Goal: Task Accomplishment & Management: Complete application form

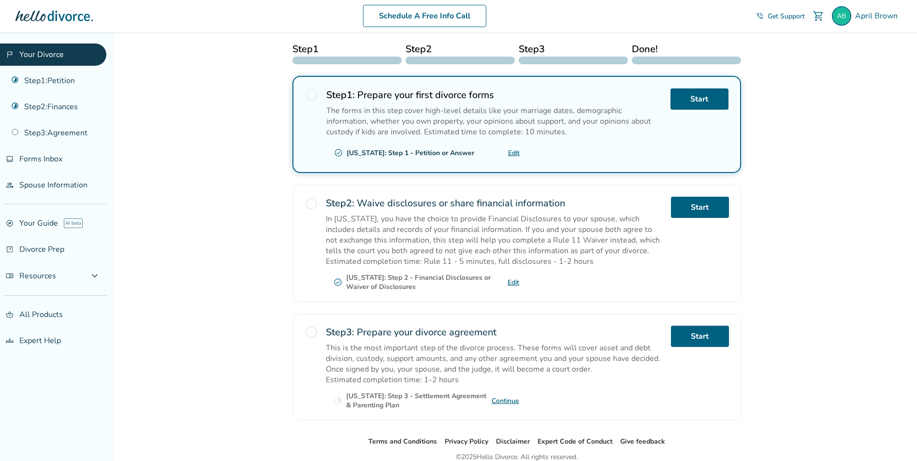
scroll to position [145, 0]
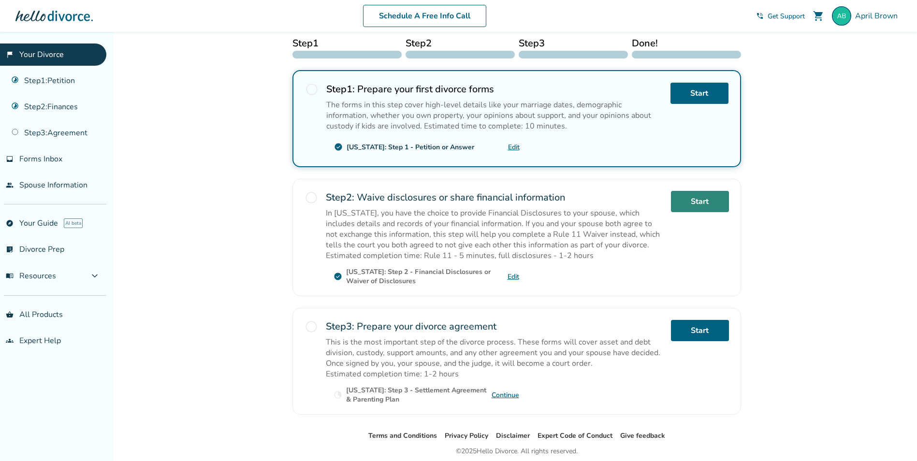
click at [702, 203] on link "Start" at bounding box center [700, 201] width 58 height 21
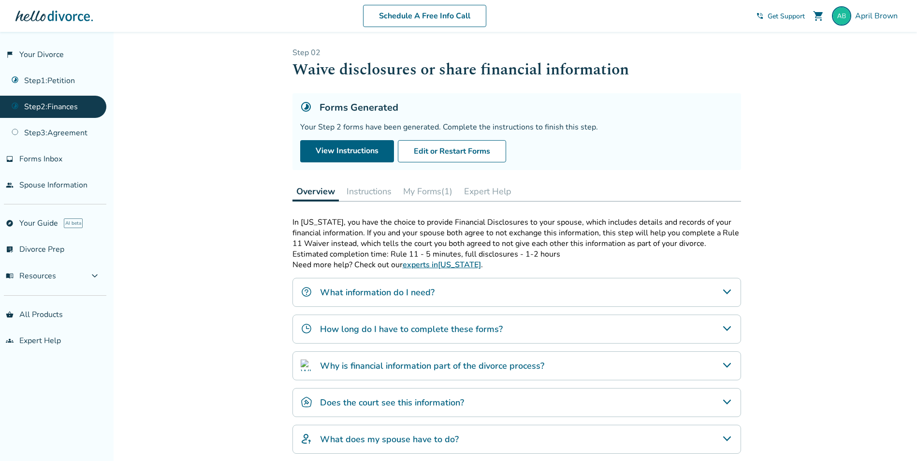
click at [354, 294] on h4 "What information do I need?" at bounding box center [377, 292] width 115 height 13
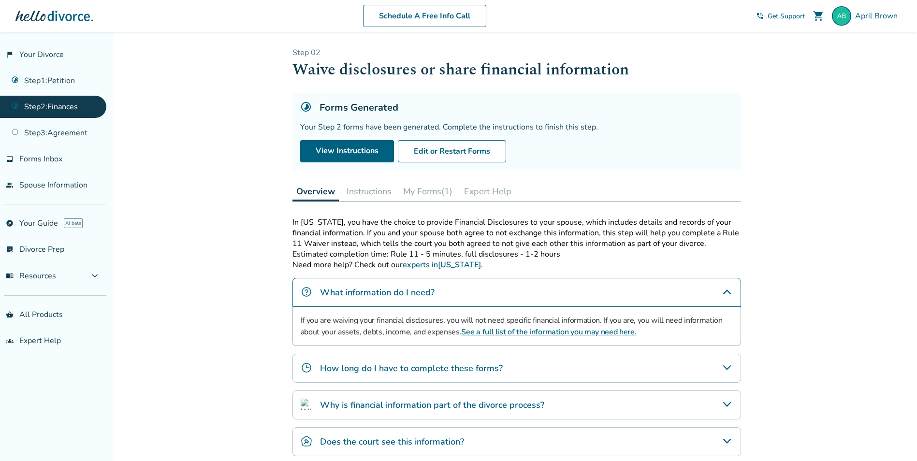
click at [385, 368] on h4 "How long do I have to complete these forms?" at bounding box center [411, 368] width 183 height 13
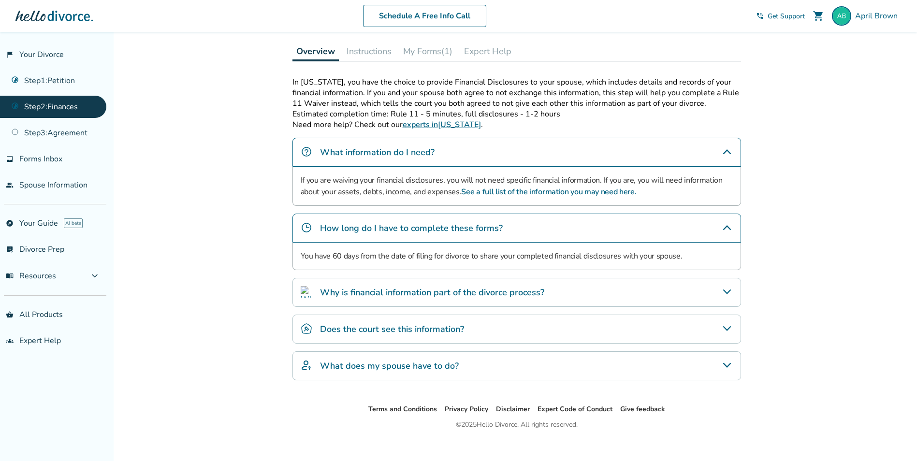
scroll to position [145, 0]
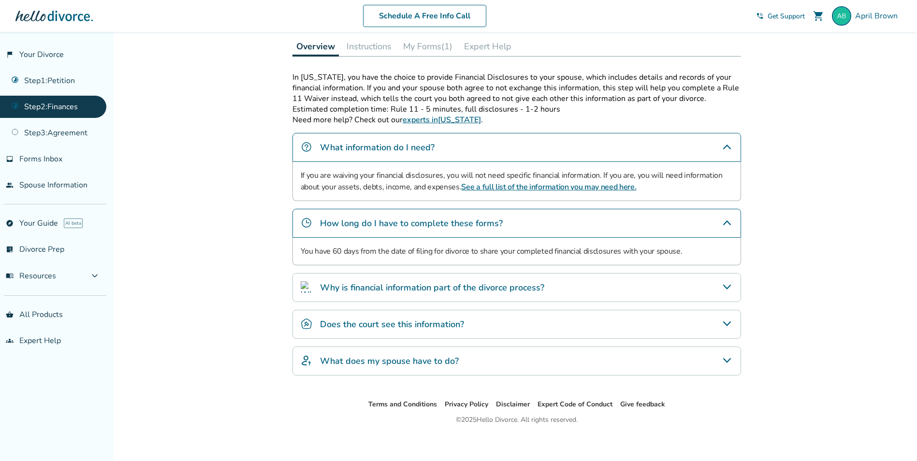
click at [374, 286] on h4 "Why is financial information part of the divorce process?" at bounding box center [432, 287] width 224 height 13
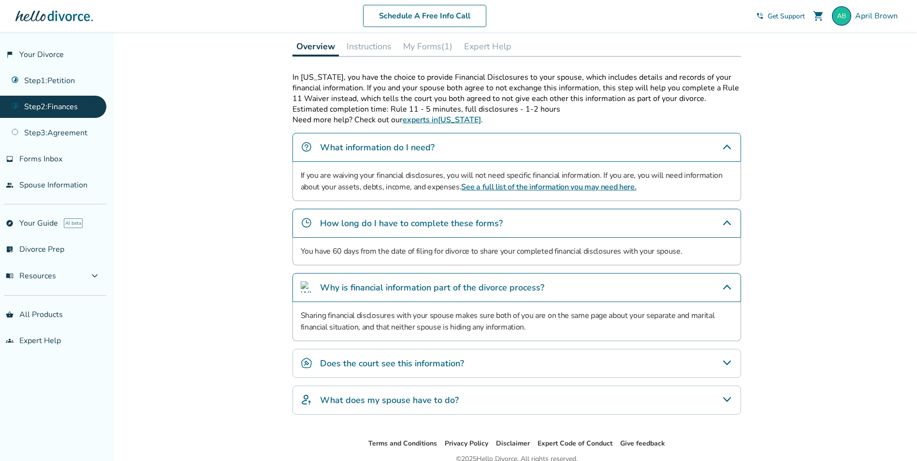
click at [388, 363] on h4 "Does the court see this information?" at bounding box center [392, 363] width 144 height 13
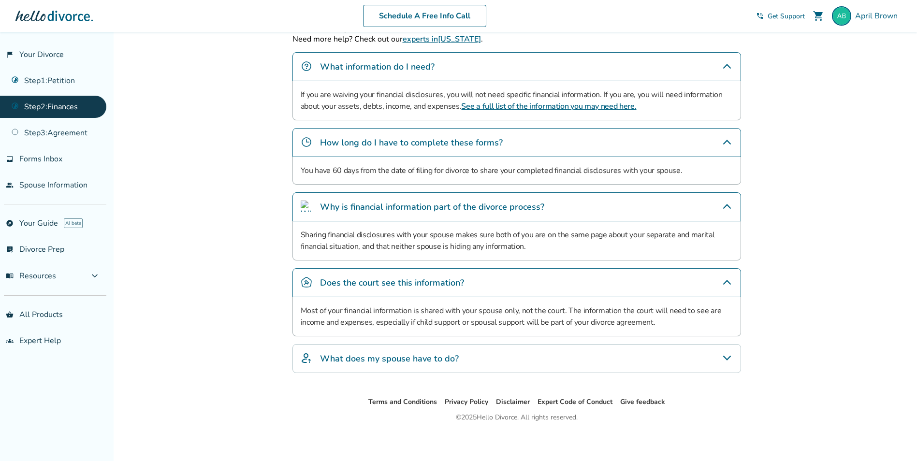
scroll to position [229, 0]
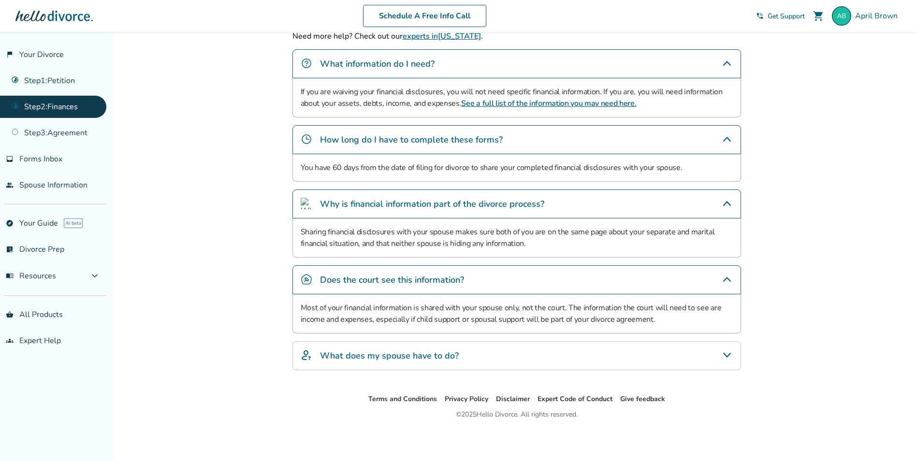
click at [400, 360] on h4 "What does my spouse have to do?" at bounding box center [389, 355] width 139 height 13
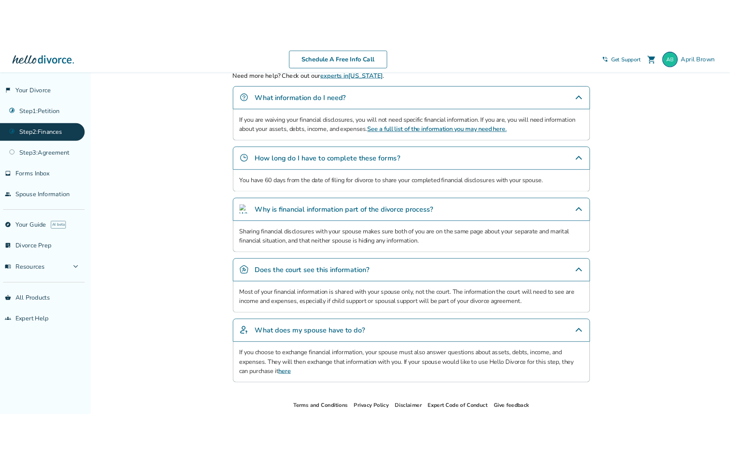
scroll to position [0, 0]
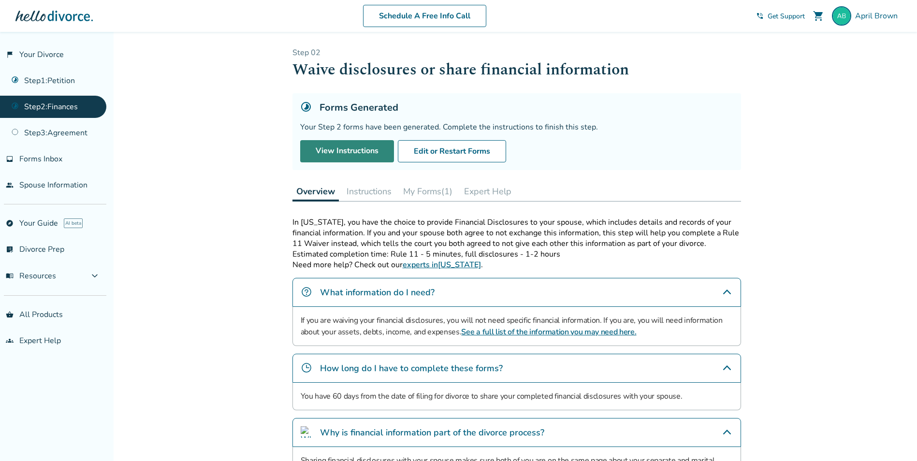
click at [351, 153] on link "View Instructions" at bounding box center [347, 151] width 94 height 22
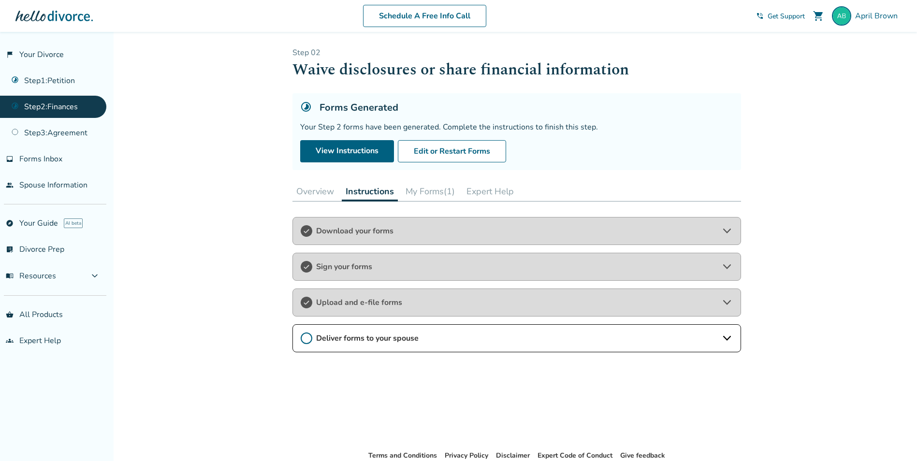
click at [327, 231] on span "Download your forms" at bounding box center [516, 231] width 401 height 11
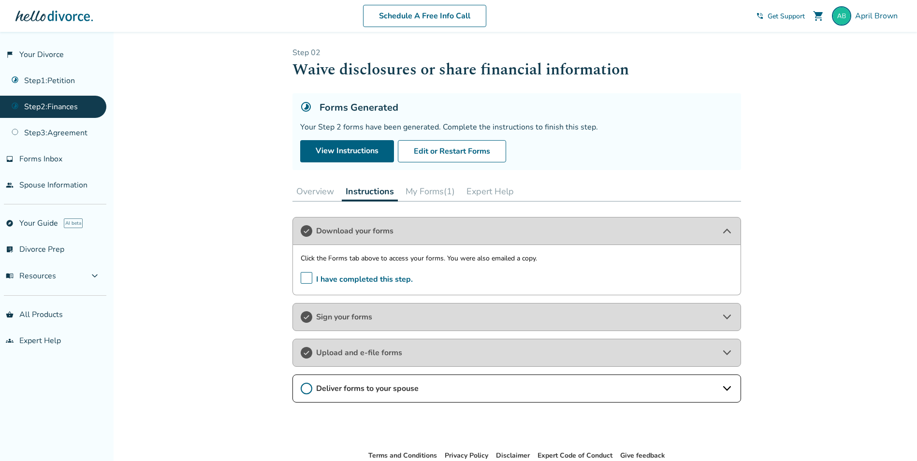
click at [328, 191] on button "Overview" at bounding box center [314, 191] width 45 height 19
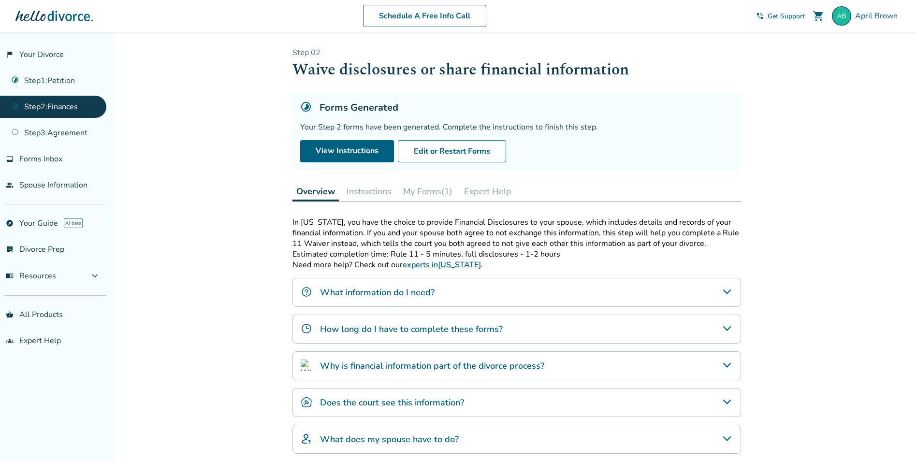
click at [408, 191] on button "My Forms (1)" at bounding box center [427, 191] width 57 height 19
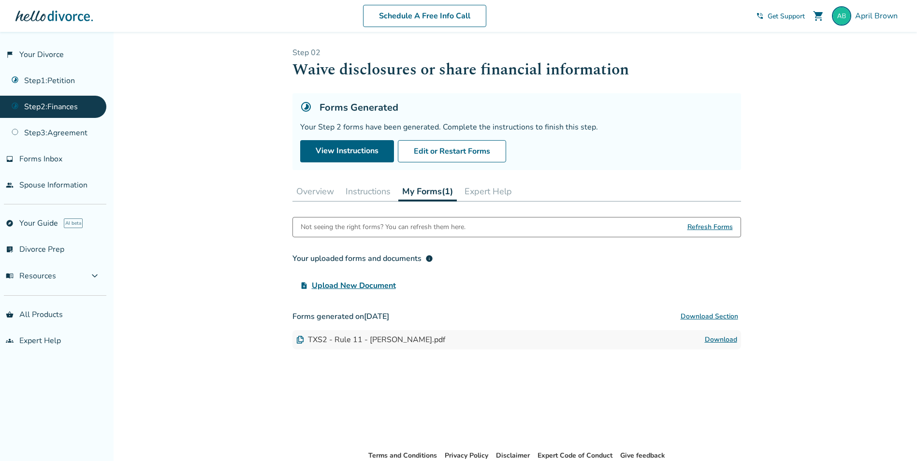
click at [350, 288] on span "Upload New Document" at bounding box center [354, 286] width 84 height 12
click at [0, 0] on input "upload_file Upload New Document" at bounding box center [0, 0] width 0 height 0
click at [67, 80] on link "Step 1 : Petition" at bounding box center [53, 81] width 106 height 22
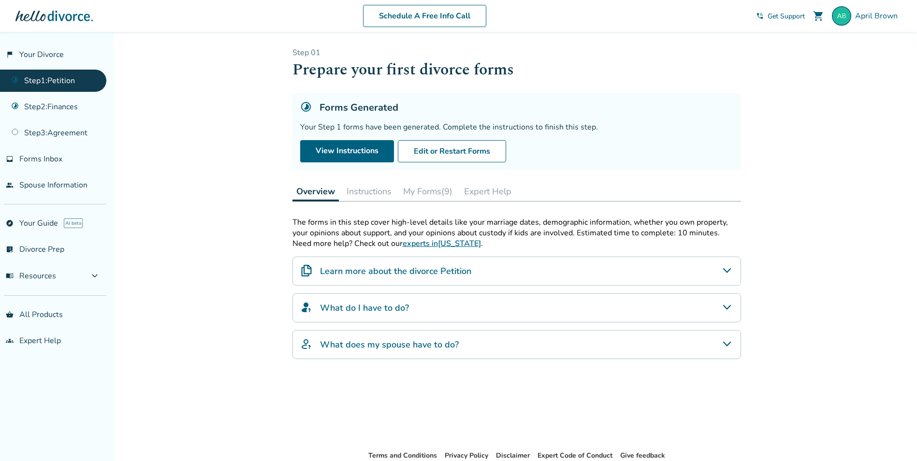
click at [359, 193] on button "Instructions" at bounding box center [369, 191] width 53 height 19
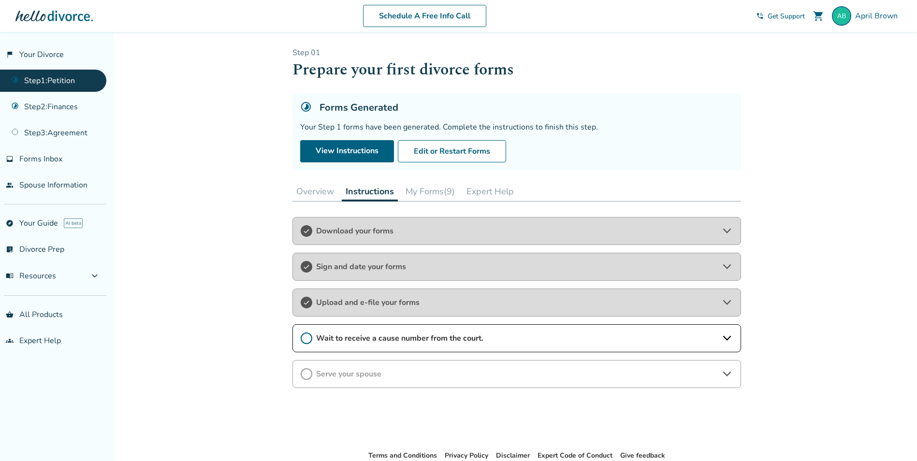
click at [351, 230] on span "Download your forms" at bounding box center [516, 231] width 401 height 11
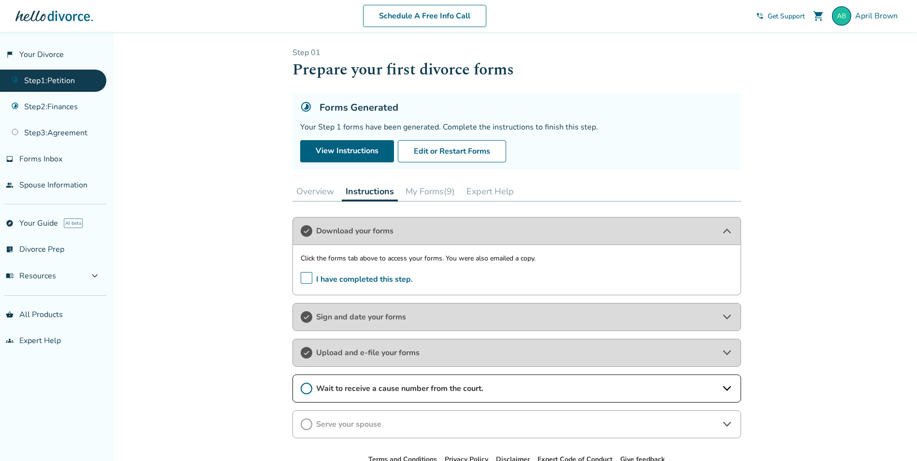
click at [421, 197] on button "My Forms (9)" at bounding box center [430, 191] width 57 height 19
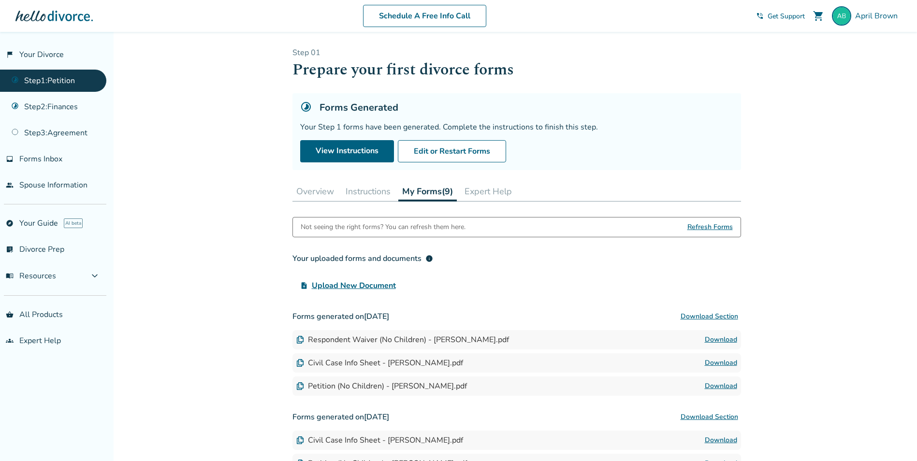
click at [712, 337] on link "Download" at bounding box center [721, 340] width 32 height 12
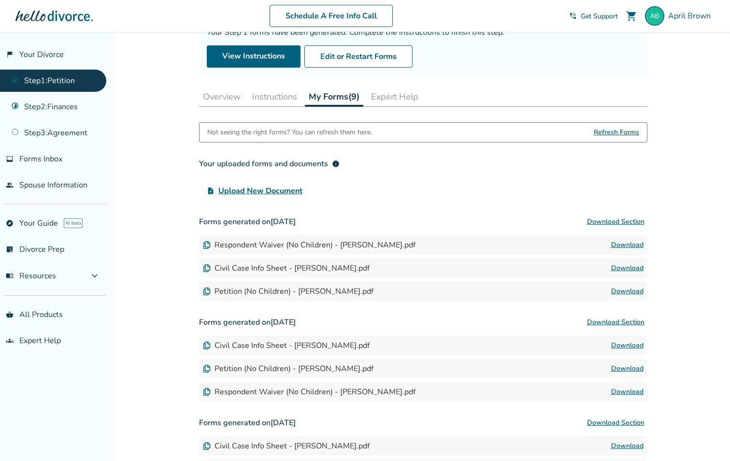
scroll to position [97, 0]
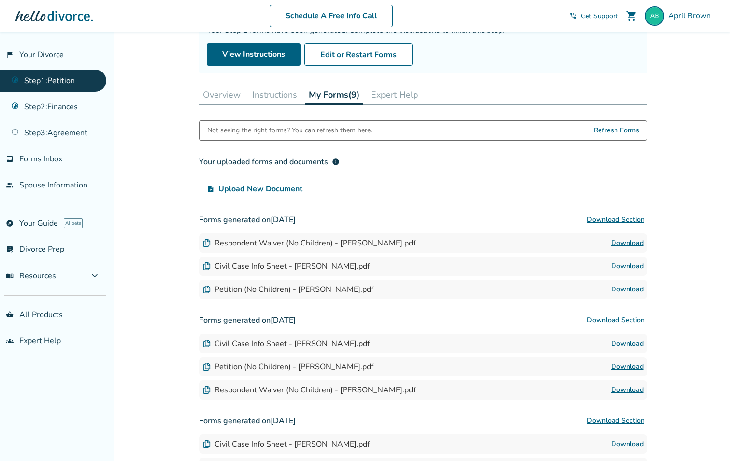
click at [628, 288] on link "Download" at bounding box center [627, 290] width 32 height 12
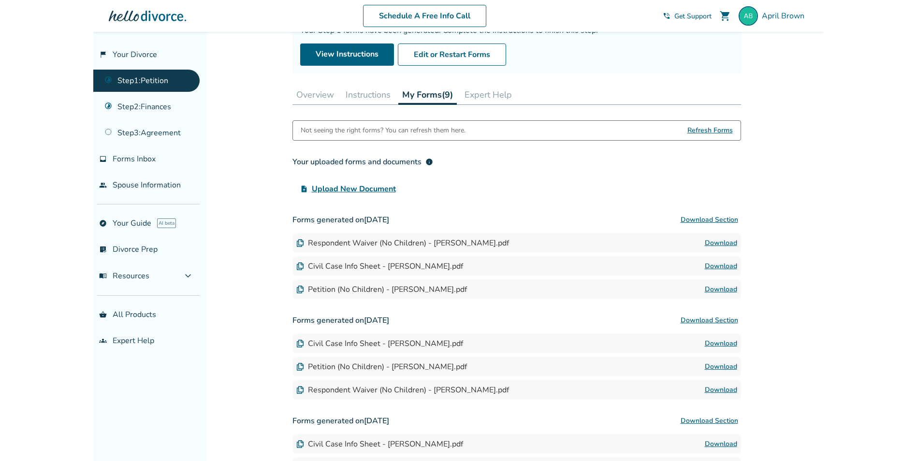
scroll to position [0, 0]
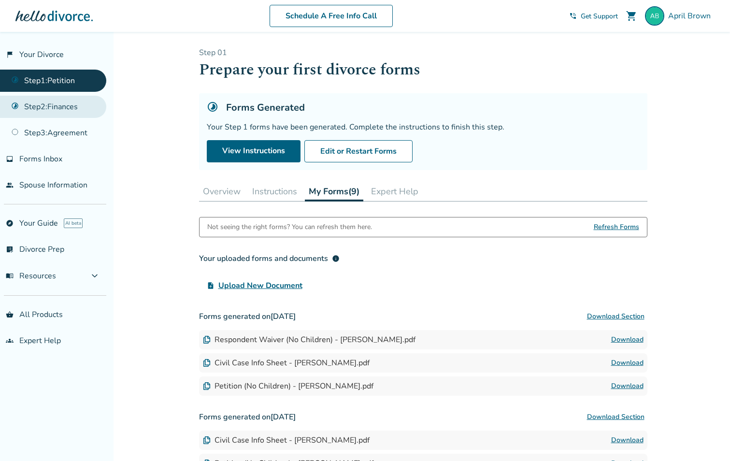
click at [29, 104] on link "Step 2 : Finances" at bounding box center [53, 107] width 106 height 22
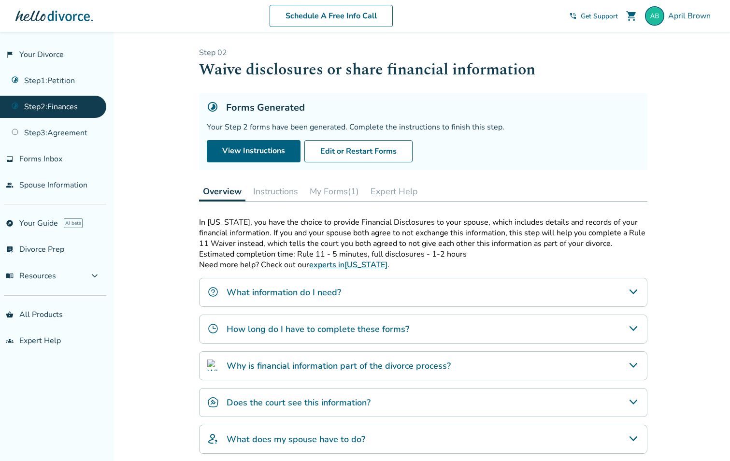
click at [285, 190] on button "Instructions" at bounding box center [275, 191] width 53 height 19
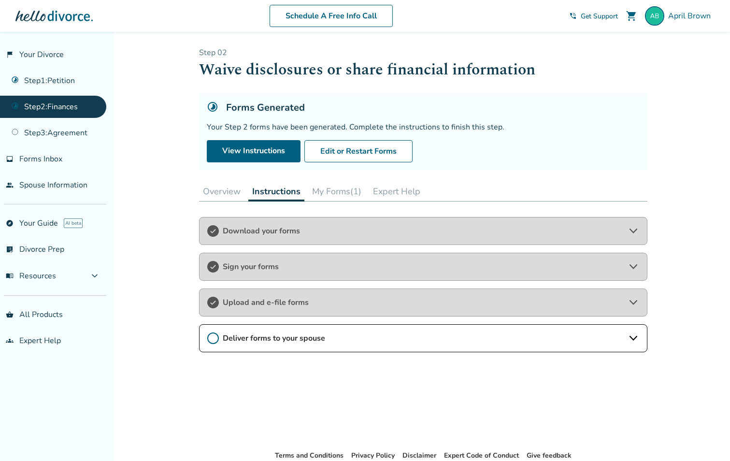
click at [277, 305] on span "Upload and e-file forms" at bounding box center [423, 302] width 401 height 11
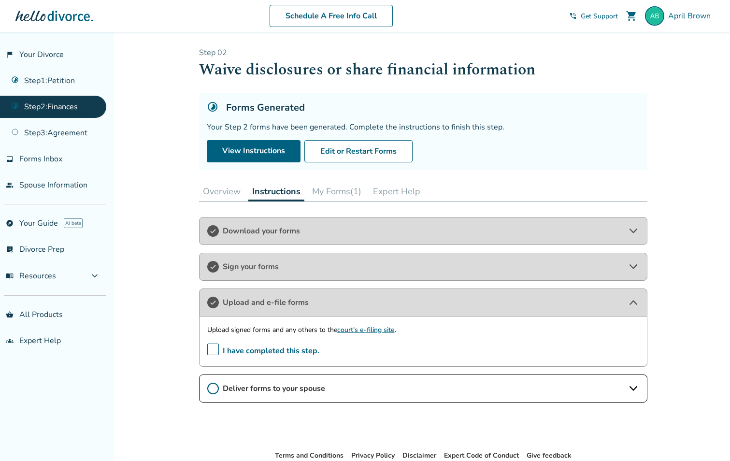
click at [345, 329] on link "court's e-filing site" at bounding box center [366, 329] width 58 height 9
